Goal: Transaction & Acquisition: Purchase product/service

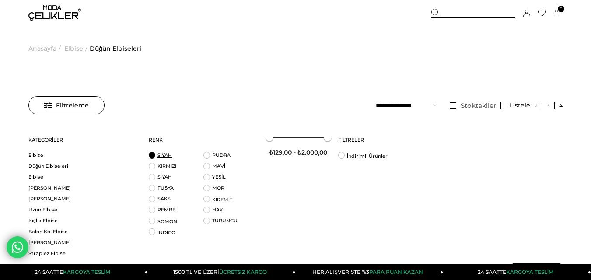
click at [160, 155] on link "SİYAH" at bounding box center [164, 155] width 14 height 6
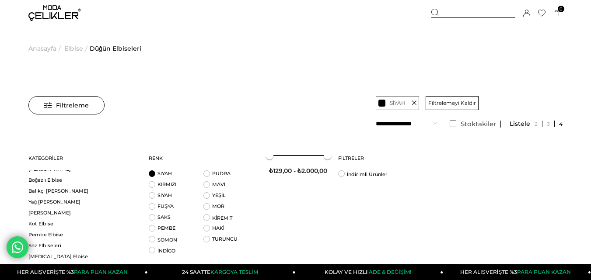
scroll to position [350, 0]
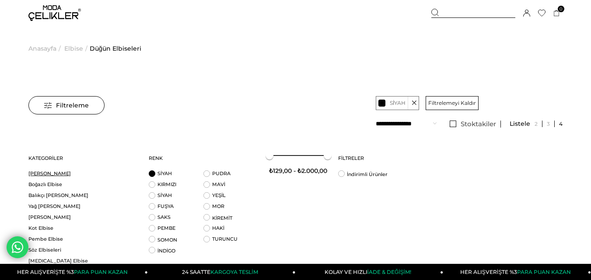
click at [51, 176] on link "[PERSON_NAME]" at bounding box center [82, 174] width 109 height 7
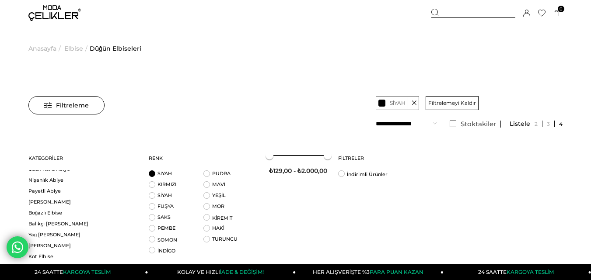
scroll to position [262, 0]
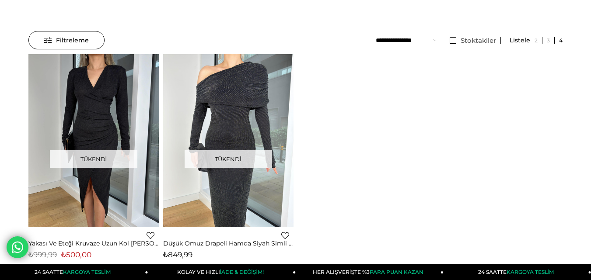
scroll to position [44, 0]
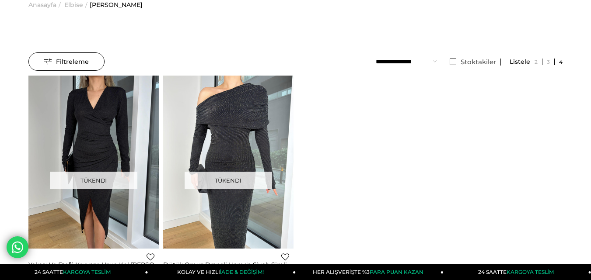
click at [54, 57] on span "Filtreleme" at bounding box center [66, 61] width 45 height 17
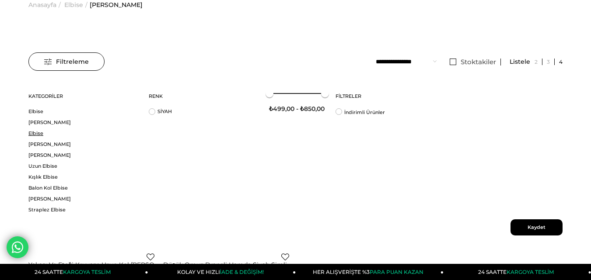
scroll to position [0, 0]
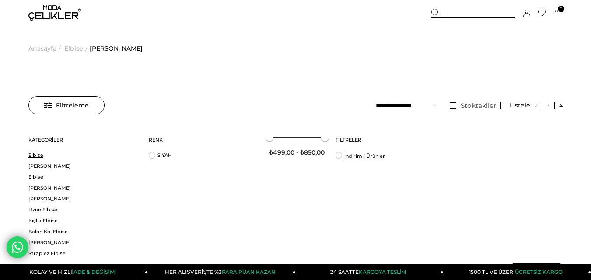
click at [36, 156] on link "Elbise" at bounding box center [82, 155] width 109 height 7
click at [167, 157] on link "SİYAH" at bounding box center [164, 155] width 14 height 6
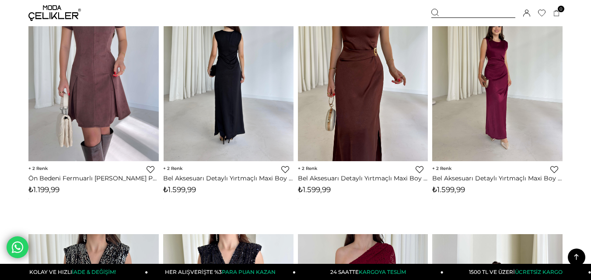
scroll to position [1618, 0]
